Goal: Obtain resource: Obtain resource

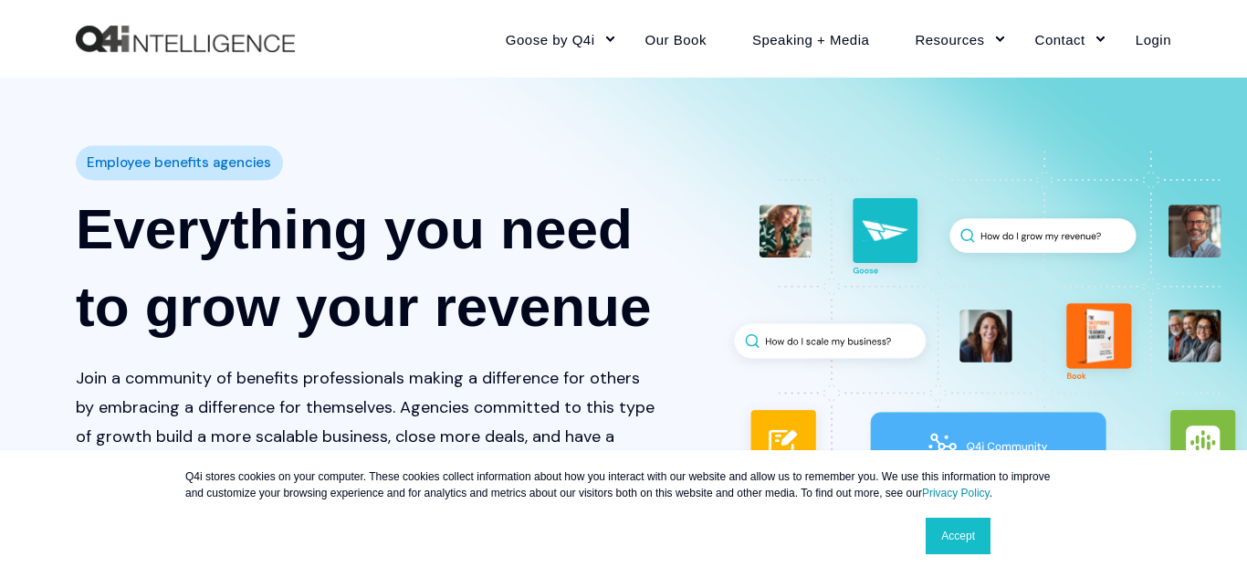
click at [1135, 362] on div "Employee benefits agencies Everything you need to grow your revenue Join a comm…" at bounding box center [624, 359] width 1096 height 454
click at [1217, 351] on div "Employee benefits agencies Everything you need to grow your revenue Join a comm…" at bounding box center [623, 359] width 1247 height 454
click at [1206, 337] on div "Employee benefits agencies Everything you need to grow your revenue Join a comm…" at bounding box center [623, 359] width 1247 height 454
click at [1191, 351] on div "Employee benefits agencies Everything you need to grow your revenue Join a comm…" at bounding box center [623, 359] width 1247 height 454
click at [1171, 318] on div "Employee benefits agencies Everything you need to grow your revenue Join a comm…" at bounding box center [623, 359] width 1247 height 454
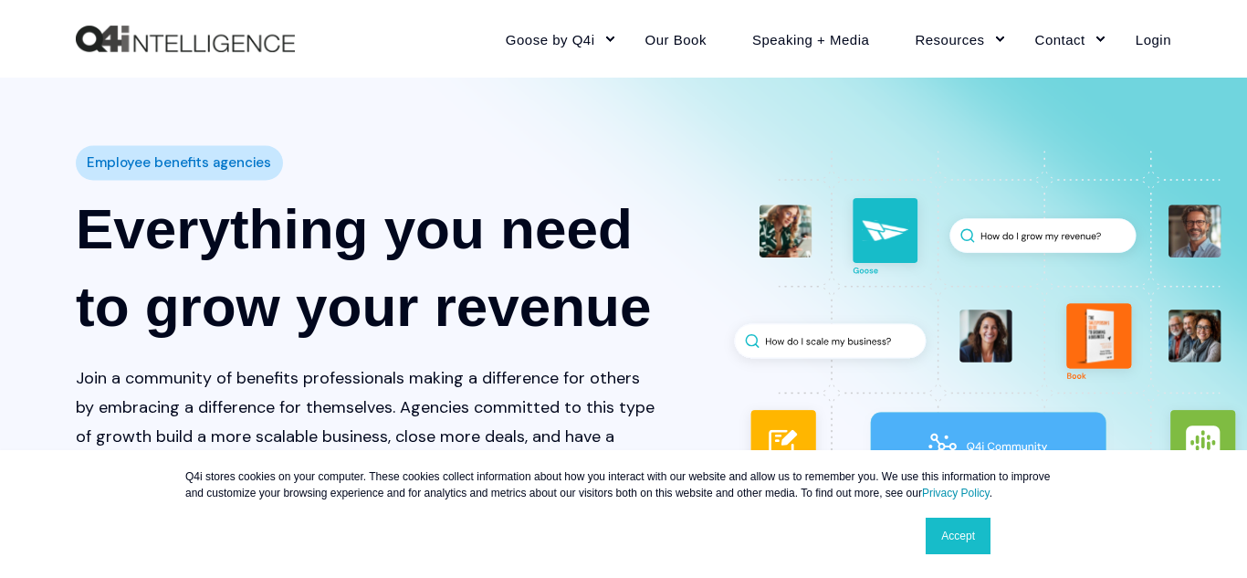
click at [1171, 318] on div "Employee benefits agencies Everything you need to grow your revenue Join a comm…" at bounding box center [623, 359] width 1247 height 454
click at [1202, 446] on div "Employee benefits agencies Everything you need to grow your revenue Join a comm…" at bounding box center [623, 359] width 1247 height 454
click at [966, 527] on link "Accept" at bounding box center [958, 536] width 65 height 37
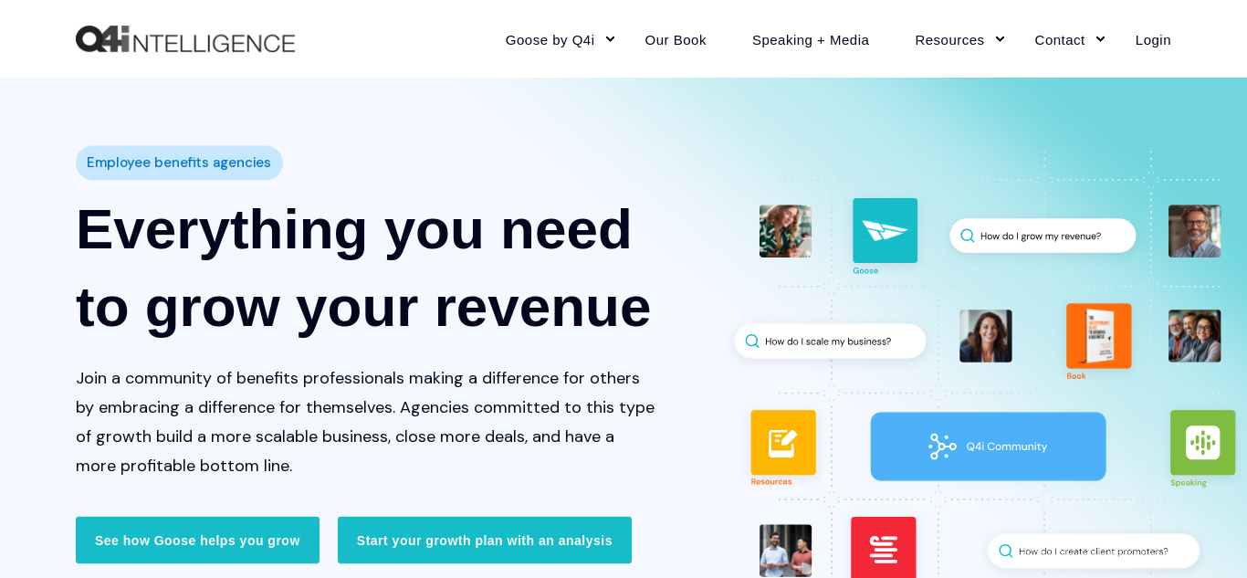
click at [1201, 443] on div "Employee benefits agencies Everything you need to grow your revenue Join a comm…" at bounding box center [623, 359] width 1247 height 454
click at [880, 425] on div "Employee benefits agencies Everything you need to grow your revenue Join a comm…" at bounding box center [624, 359] width 1096 height 454
click at [754, 448] on div "Employee benefits agencies Everything you need to grow your revenue Join a comm…" at bounding box center [624, 359] width 1096 height 454
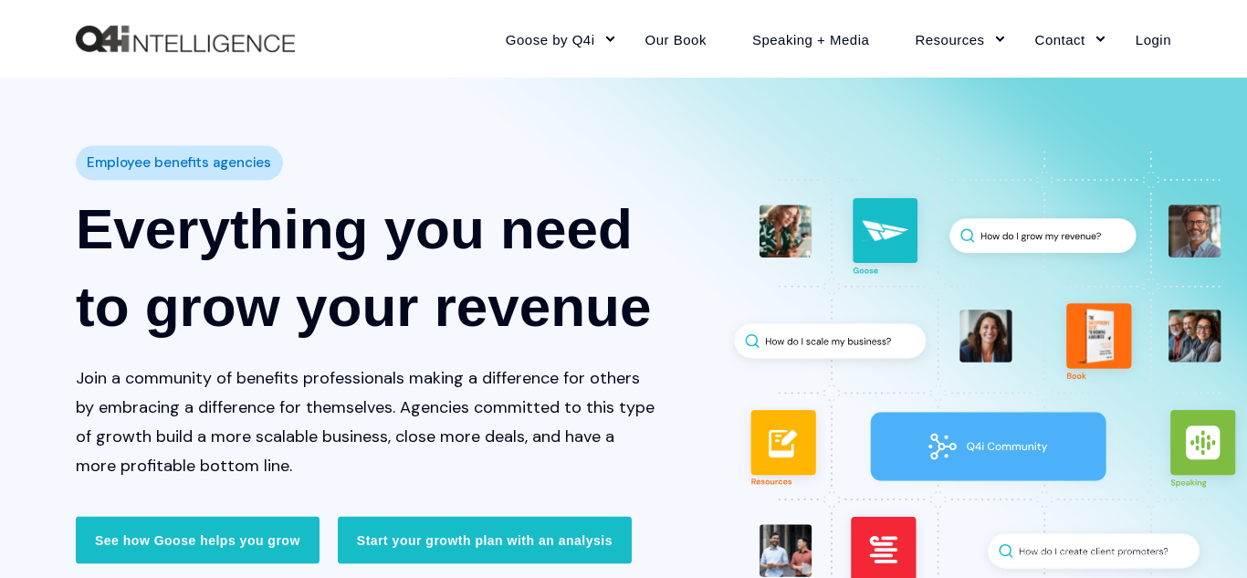
click at [754, 448] on div "Employee benefits agencies Everything you need to grow your revenue Join a comm…" at bounding box center [624, 359] width 1096 height 454
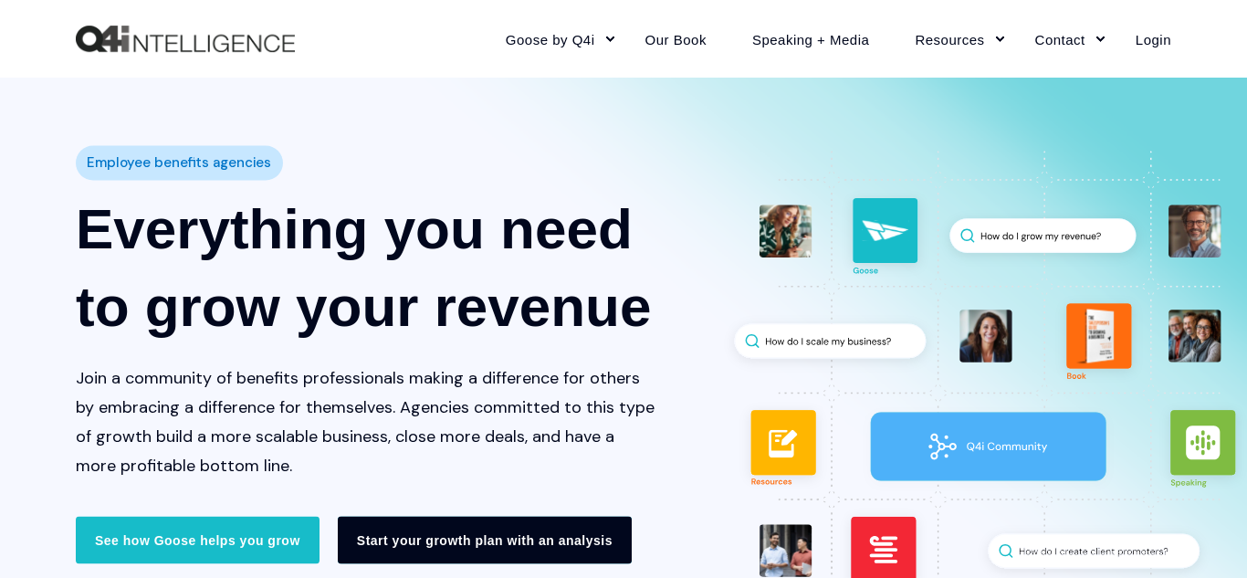
click at [564, 521] on link "Start your growth plan with an analysis" at bounding box center [485, 540] width 294 height 47
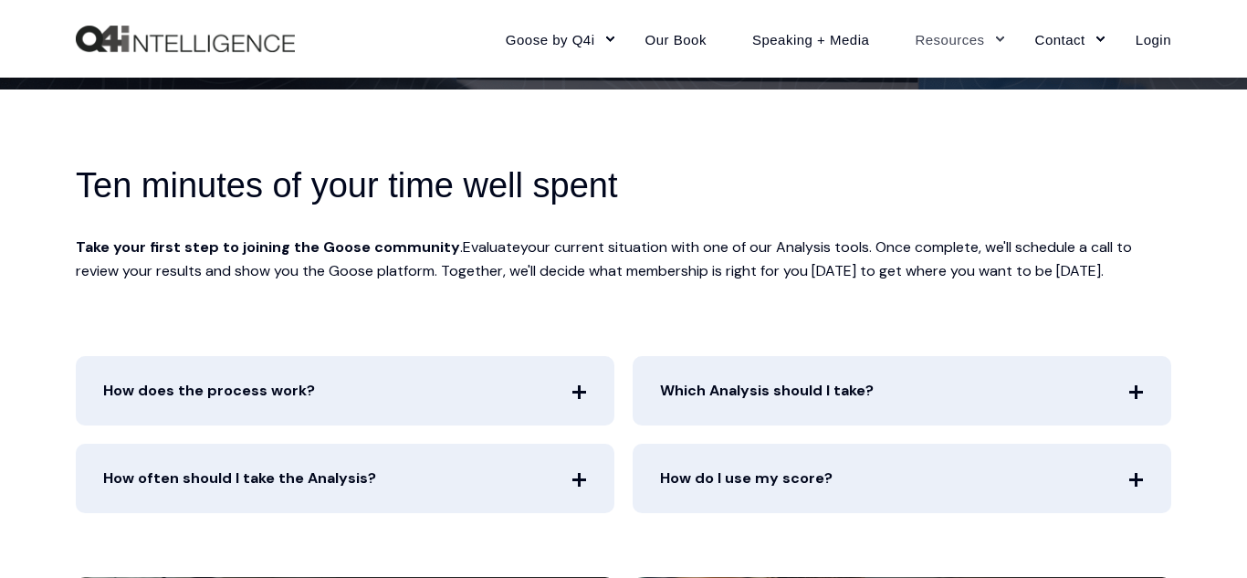
click at [424, 363] on span "How does the process work?" at bounding box center [345, 390] width 539 height 69
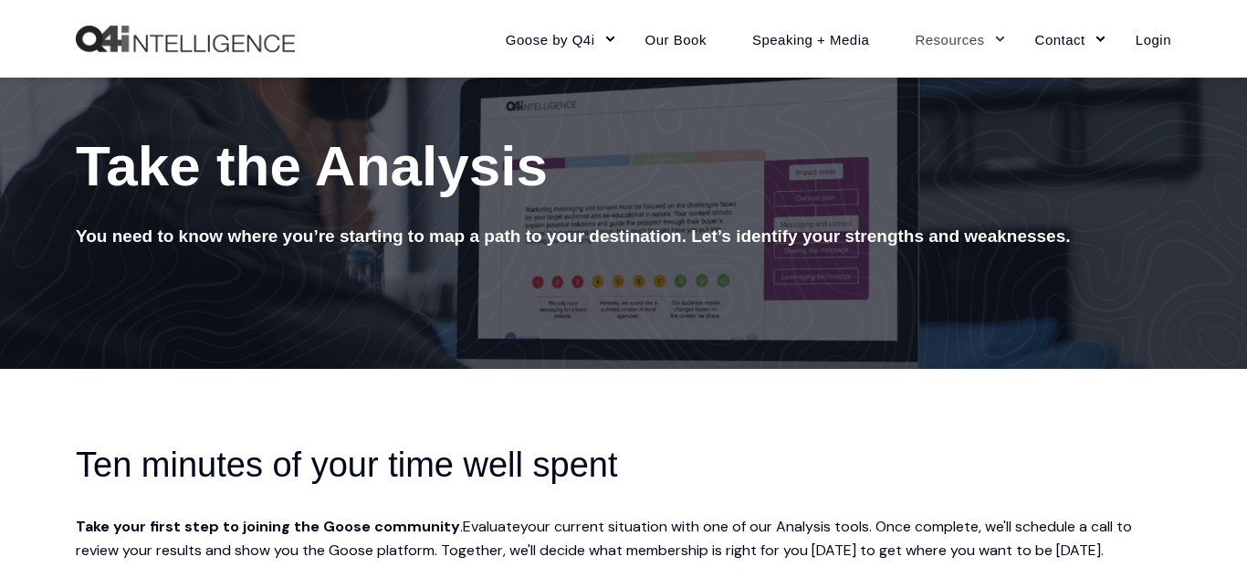
scroll to position [191, 0]
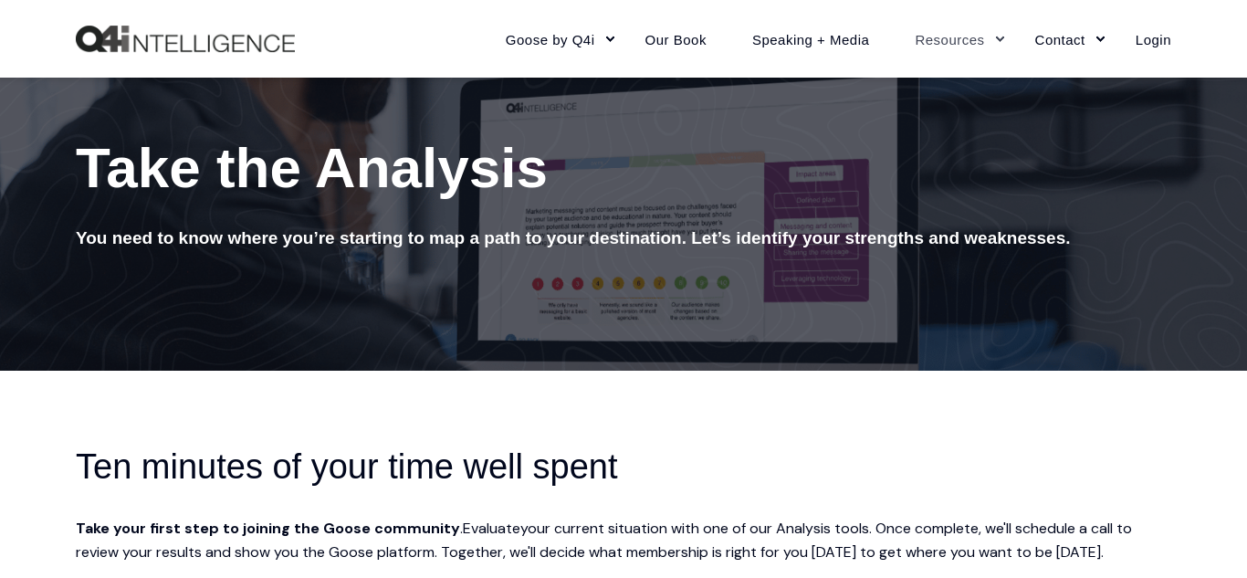
click at [1094, 456] on div "Ten minutes of your time well spent" at bounding box center [624, 467] width 1096 height 46
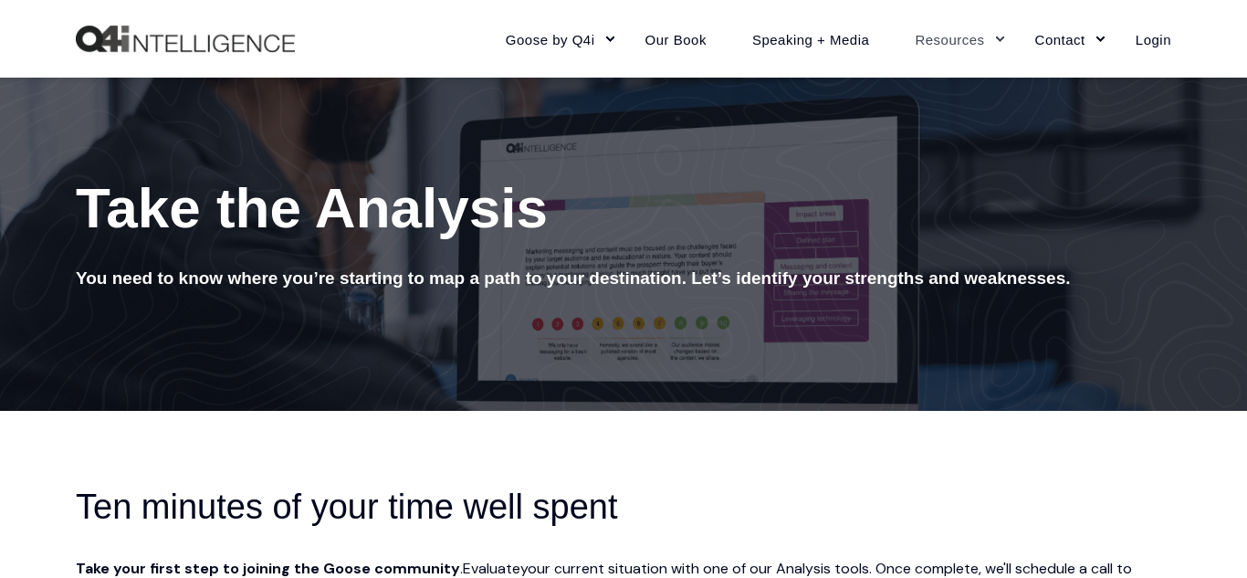
scroll to position [0, 0]
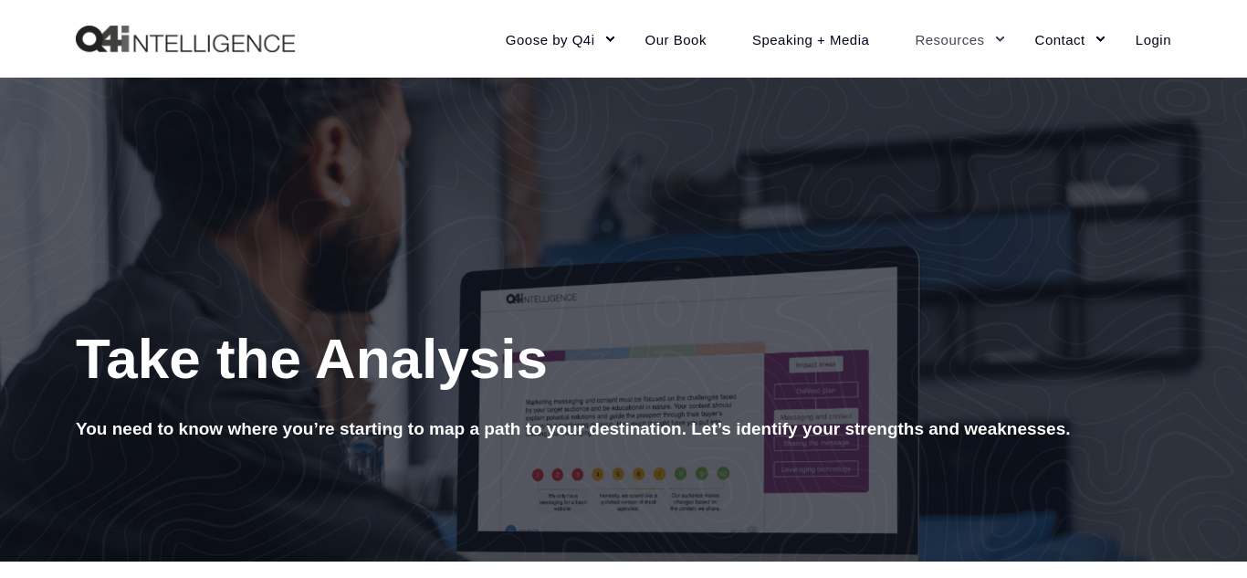
click at [117, 301] on div at bounding box center [623, 320] width 1247 height 484
click at [116, 300] on div at bounding box center [623, 320] width 1247 height 484
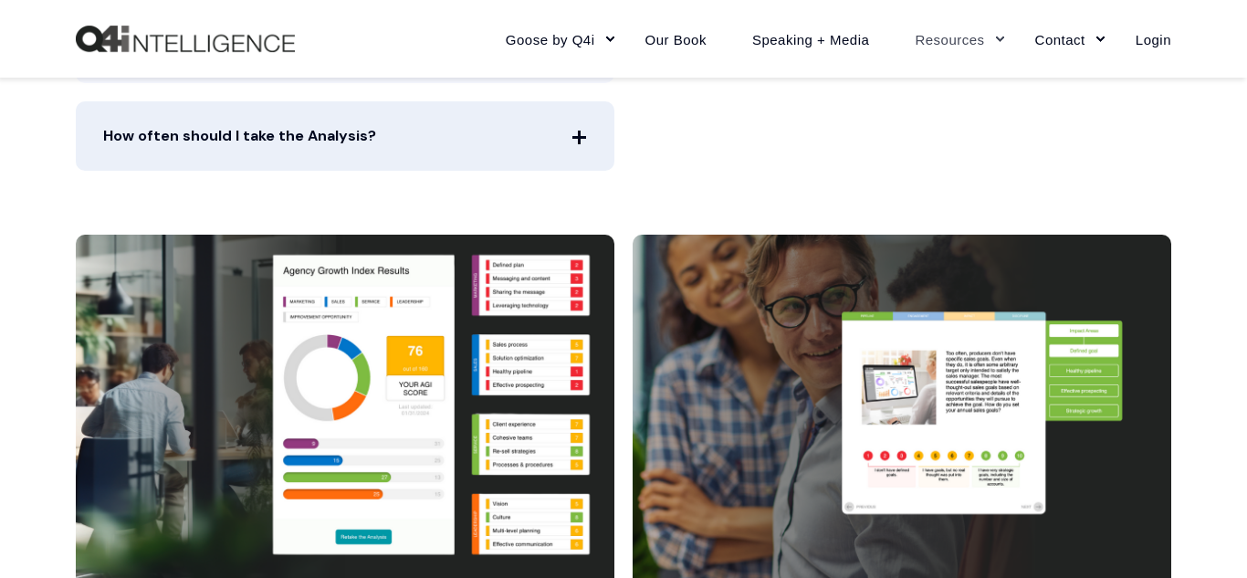
scroll to position [989, 0]
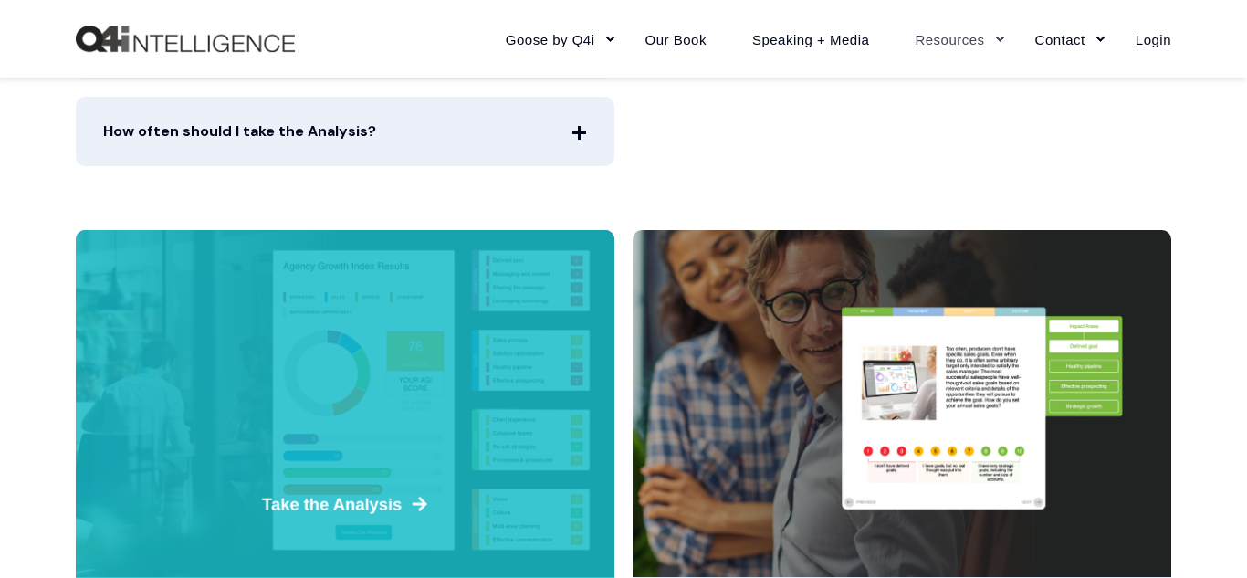
click at [274, 500] on span "Take the Analysis" at bounding box center [345, 504] width 551 height 25
